Goal: Transaction & Acquisition: Subscribe to service/newsletter

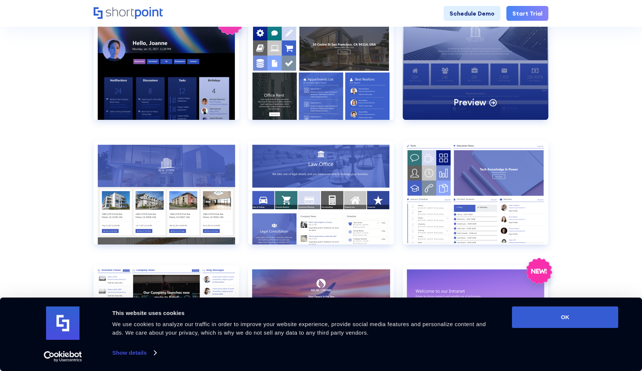
scroll to position [280, 0]
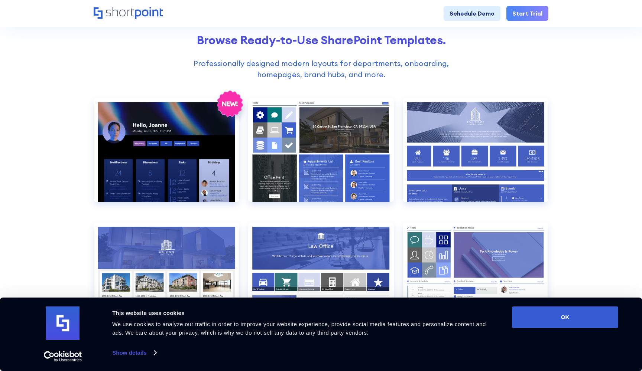
click at [527, 20] on link "Start Trial" at bounding box center [527, 13] width 42 height 15
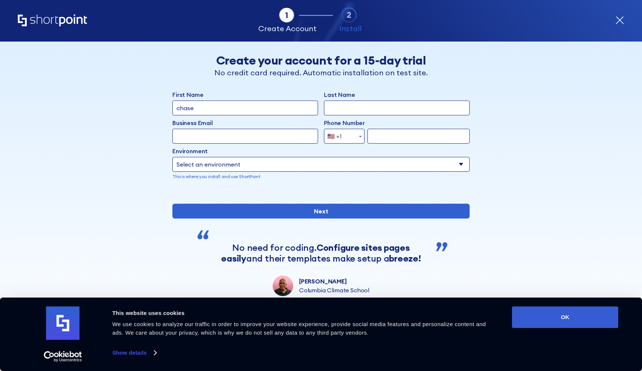
type input "chase"
type input "day"
type input "cday@gfstow.com"
type input "6155216499"
select select "SharePoint Online"
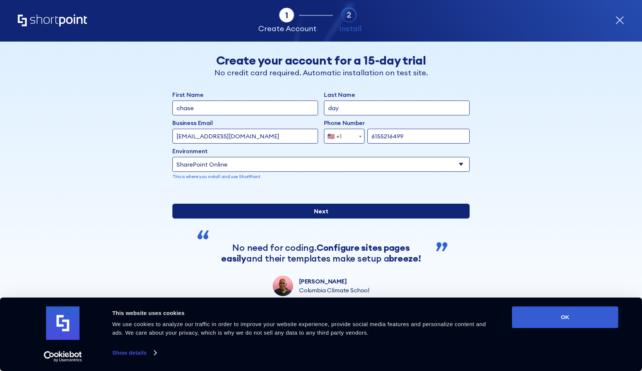
click at [308, 219] on input "Next" at bounding box center [320, 211] width 297 height 15
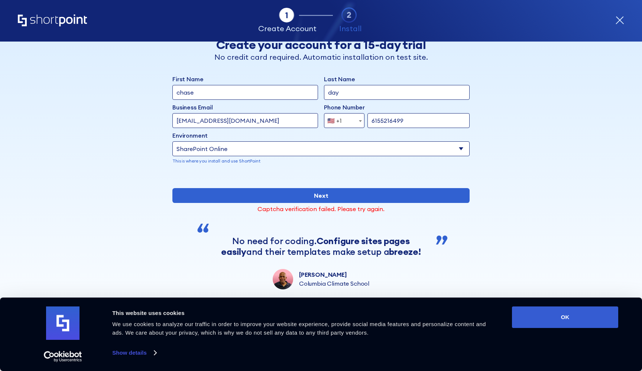
scroll to position [40, 0]
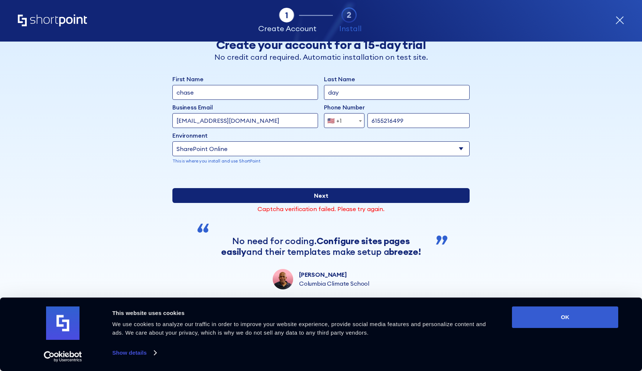
click at [310, 196] on input "Next" at bounding box center [320, 195] width 297 height 15
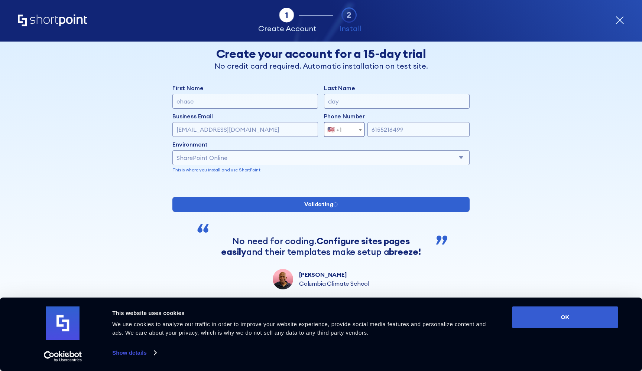
scroll to position [31, 0]
